Goal: Contribute content: Add original content to the website for others to see

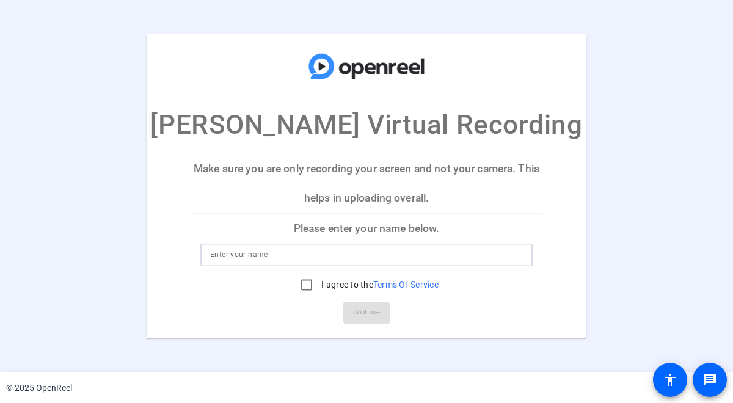
click at [420, 257] on input at bounding box center [366, 255] width 313 height 15
type input "Kim Lance"
click at [306, 284] on input "I agree to the Terms Of Service" at bounding box center [306, 285] width 24 height 24
checkbox input "true"
click at [356, 307] on span "Continue" at bounding box center [366, 313] width 27 height 18
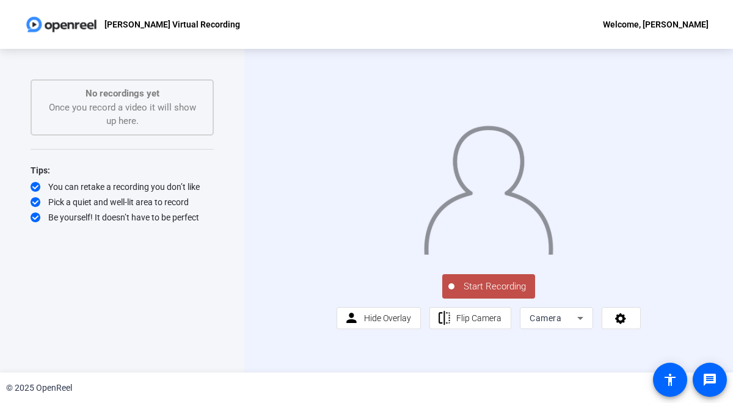
click at [577, 326] on icon at bounding box center [580, 318] width 15 height 15
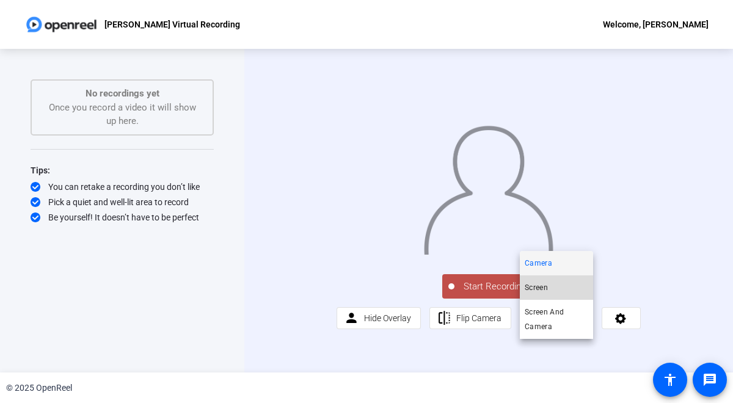
click at [562, 286] on mat-option "Screen" at bounding box center [556, 288] width 73 height 24
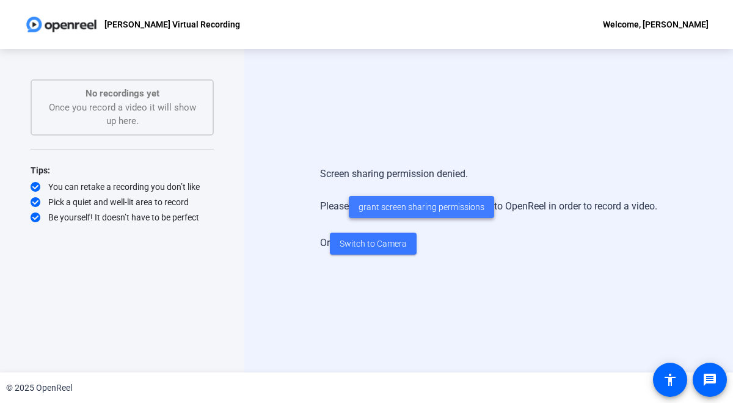
click at [408, 209] on span "grant screen sharing permissions" at bounding box center [422, 207] width 126 height 13
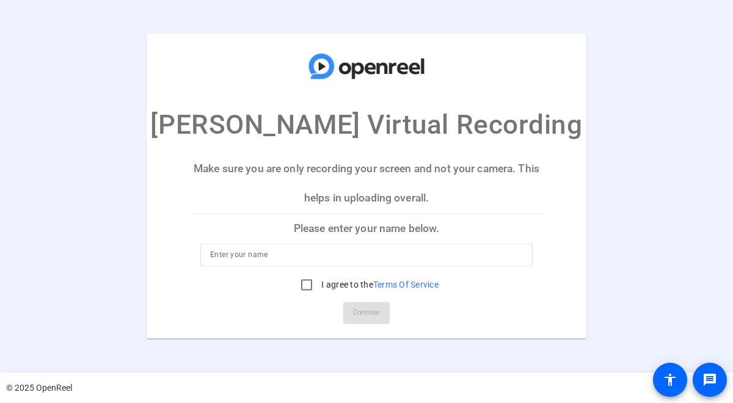
click at [464, 251] on input at bounding box center [366, 255] width 313 height 15
type input "Kim Lance"
click at [312, 283] on input "I agree to the Terms Of Service" at bounding box center [306, 285] width 24 height 24
checkbox input "true"
click at [368, 309] on span "Continue" at bounding box center [366, 313] width 27 height 18
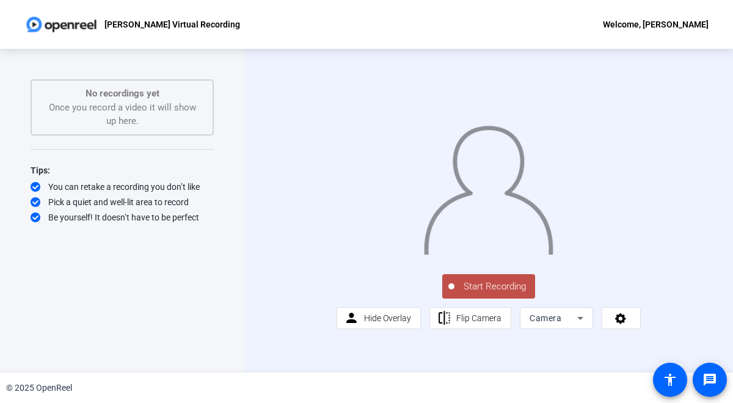
click at [489, 294] on span "Start Recording" at bounding box center [495, 287] width 81 height 14
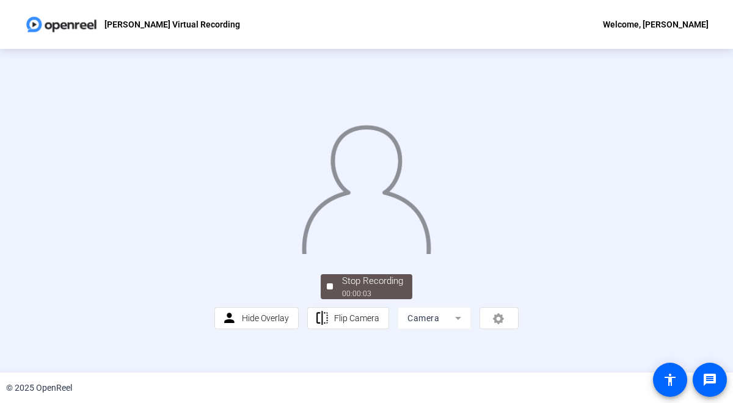
scroll to position [60, 0]
click at [356, 299] on div "00:00:06" at bounding box center [372, 293] width 61 height 11
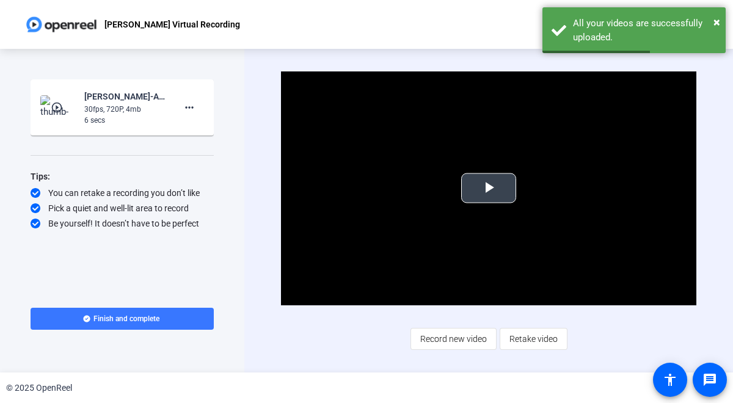
click at [489, 188] on span "Video Player" at bounding box center [489, 188] width 0 height 0
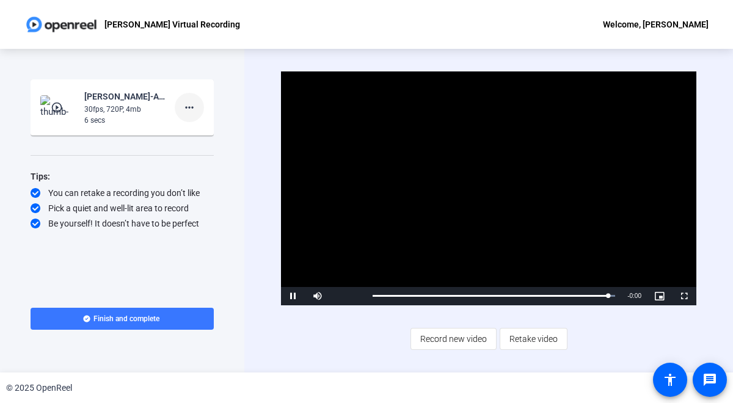
click at [191, 107] on mat-icon "more_horiz" at bounding box center [189, 107] width 15 height 15
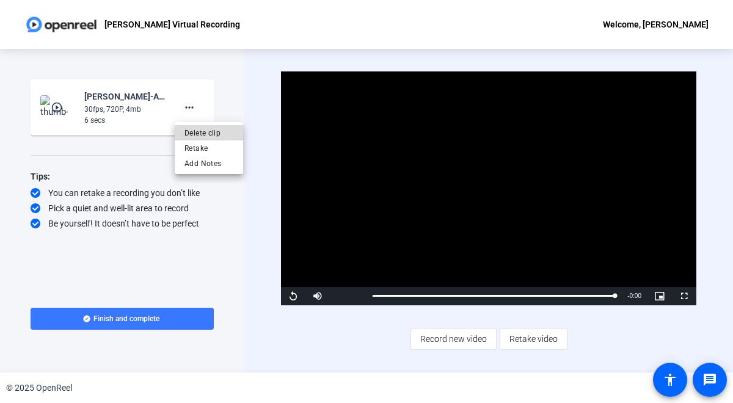
click at [196, 130] on span "Delete clip" at bounding box center [209, 133] width 49 height 15
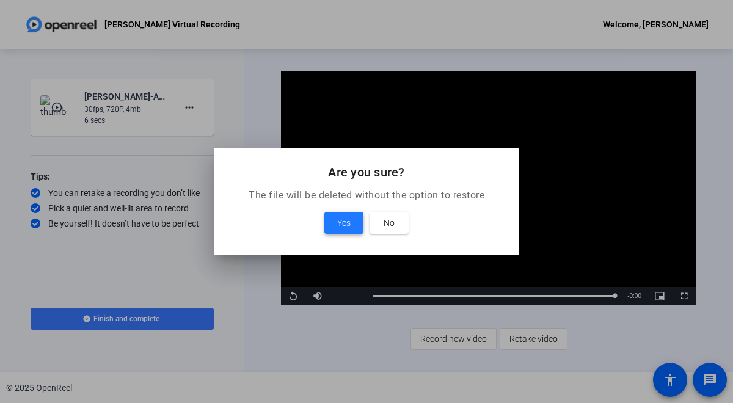
click at [344, 221] on span "Yes" at bounding box center [343, 223] width 13 height 15
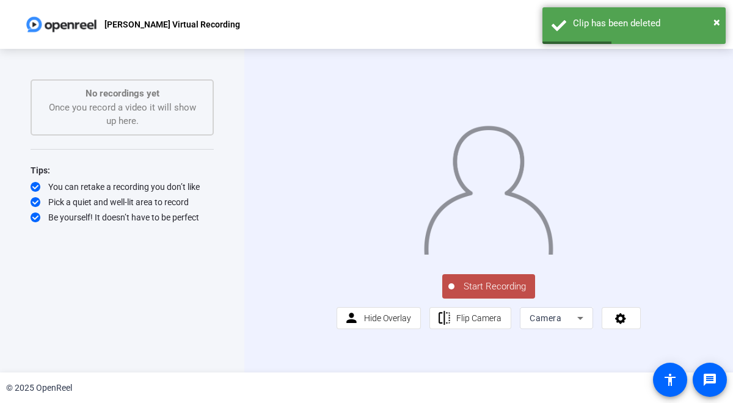
click at [579, 326] on icon at bounding box center [580, 318] width 15 height 15
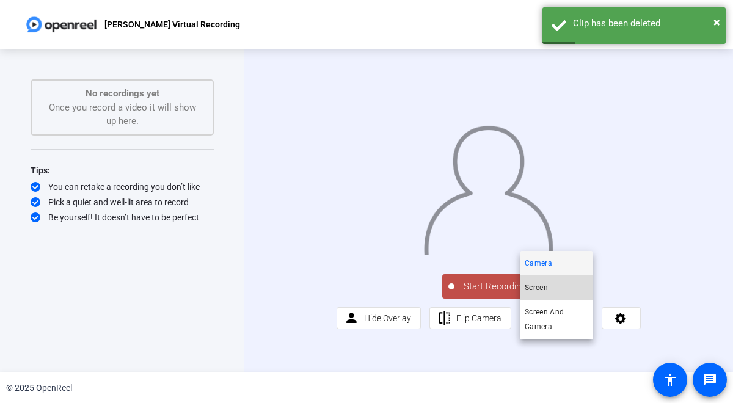
click at [570, 291] on mat-option "Screen" at bounding box center [556, 288] width 73 height 24
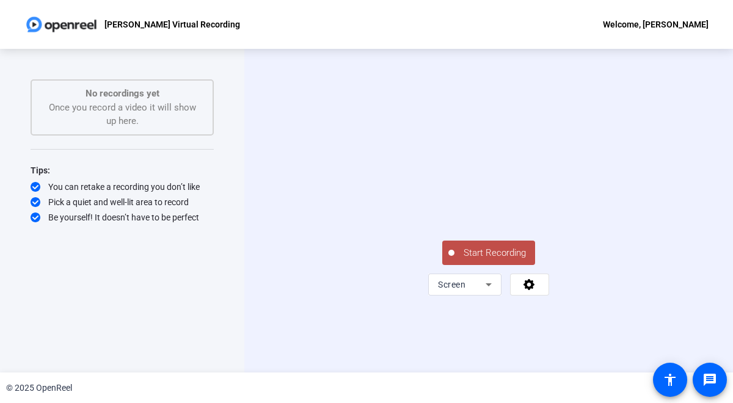
click at [475, 260] on span "Start Recording" at bounding box center [495, 253] width 81 height 14
